Goal: Task Accomplishment & Management: Manage account settings

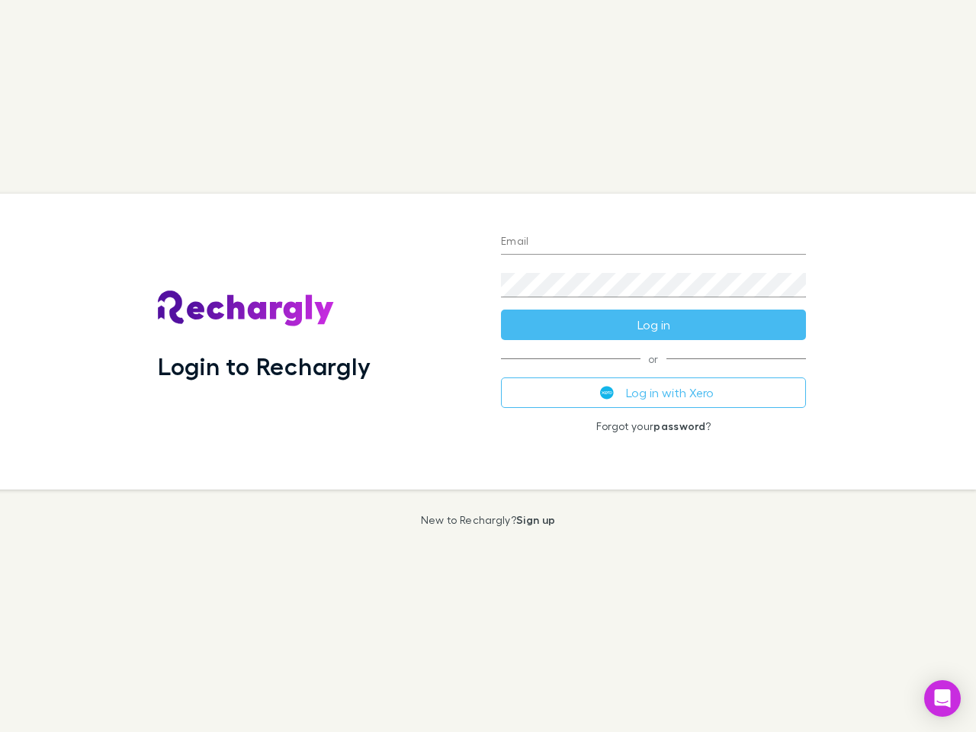
click at [488, 366] on div "Login to Rechargly" at bounding box center [317, 342] width 343 height 296
click at [653, 242] on input "Email" at bounding box center [653, 242] width 305 height 24
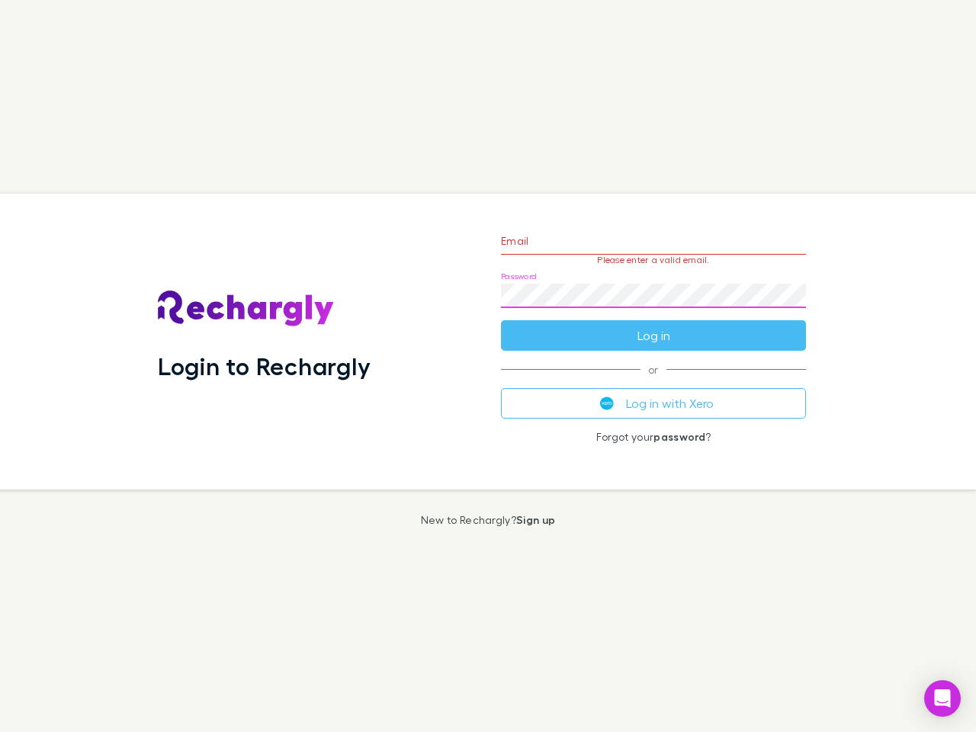
click at [653, 325] on form "Email Please enter a valid email. Password Log in" at bounding box center [653, 284] width 305 height 133
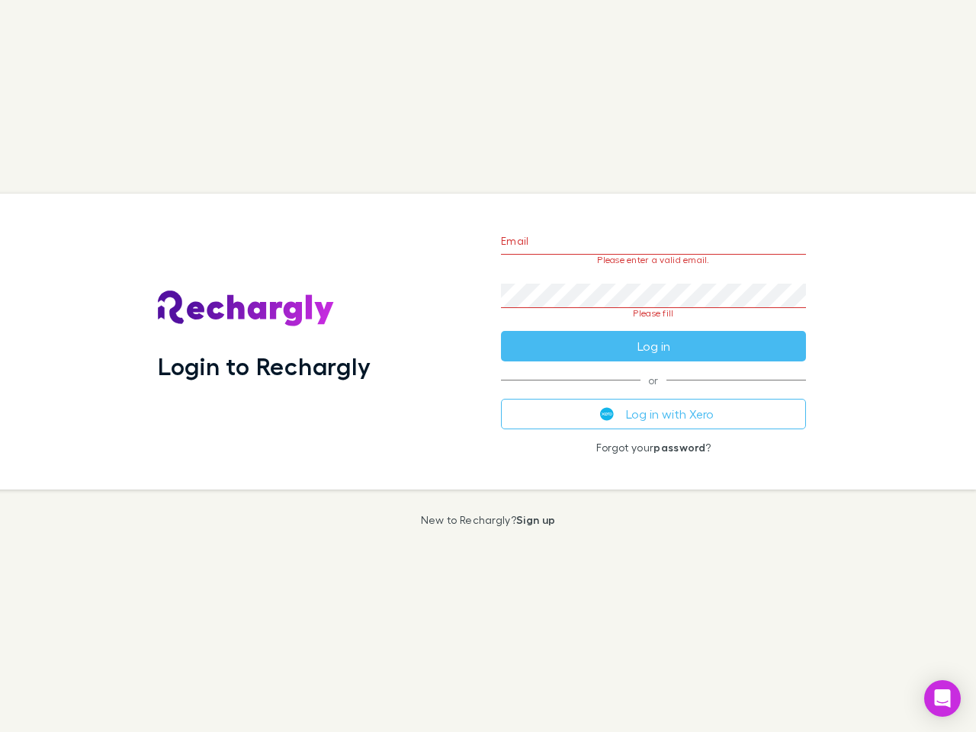
click at [653, 393] on div "Email Please enter a valid email. Password Please fill Log in or Log in with Xe…" at bounding box center [653, 342] width 329 height 296
click at [942, 698] on icon "Open Intercom Messenger" at bounding box center [943, 698] width 16 height 18
